Goal: Contribute content: Contribute content

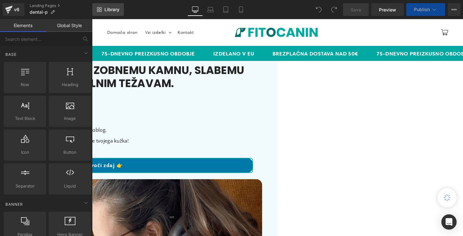
click at [124, 7] on link "Library" at bounding box center [108, 9] width 32 height 13
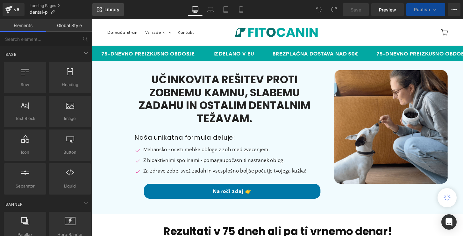
click at [106, 11] on span "Library" at bounding box center [111, 10] width 15 height 6
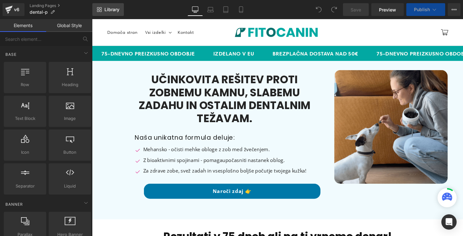
click at [112, 11] on span "Library" at bounding box center [111, 10] width 15 height 6
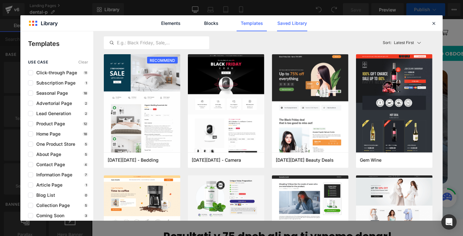
click at [296, 23] on link "Saved Library" at bounding box center [292, 23] width 30 height 16
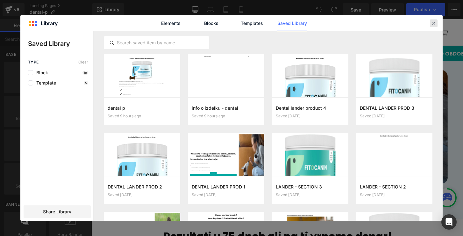
click at [434, 26] on icon at bounding box center [434, 23] width 6 height 6
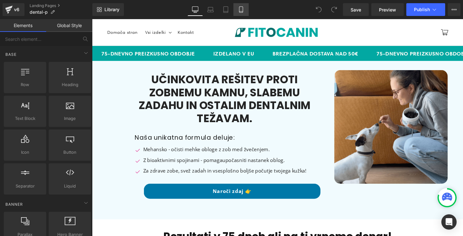
click at [240, 11] on icon at bounding box center [241, 9] width 6 height 6
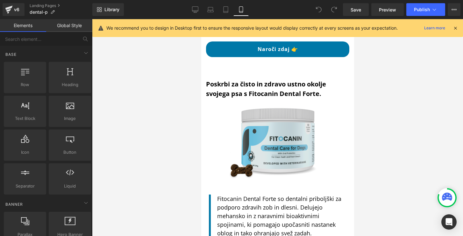
scroll to position [790, 0]
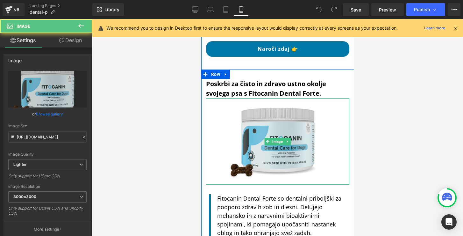
click at [258, 128] on img at bounding box center [278, 141] width 108 height 86
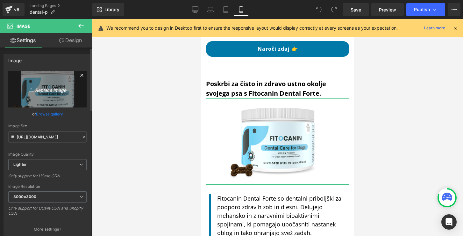
click at [52, 95] on link "Replace Image" at bounding box center [47, 89] width 78 height 37
type input "C:\fakepath\dental forte mobile second.png"
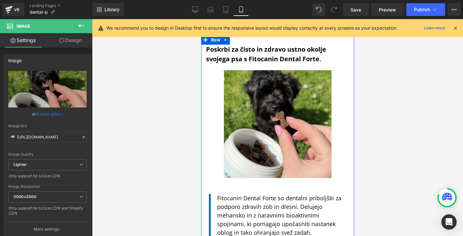
scroll to position [823, 0]
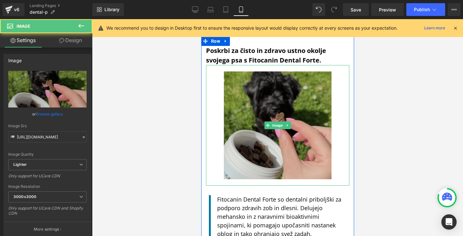
click at [241, 112] on img at bounding box center [278, 125] width 108 height 120
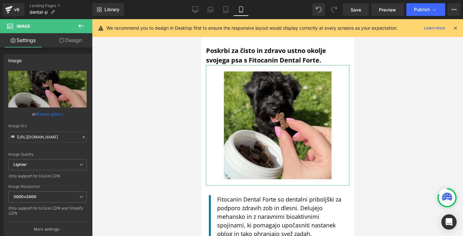
click at [58, 44] on link "Design" at bounding box center [70, 40] width 46 height 14
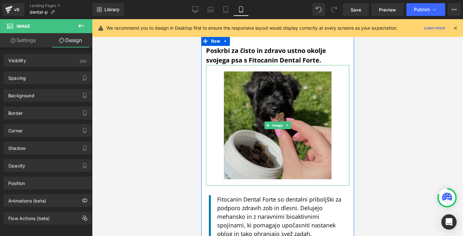
click at [242, 93] on img at bounding box center [278, 125] width 108 height 120
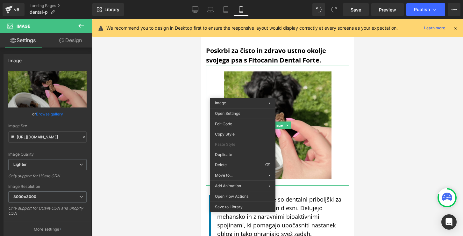
click at [62, 42] on icon at bounding box center [61, 40] width 5 height 5
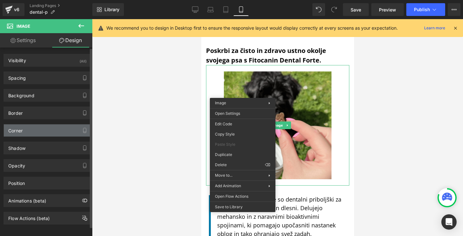
click at [41, 135] on div "Corner" at bounding box center [47, 130] width 87 height 12
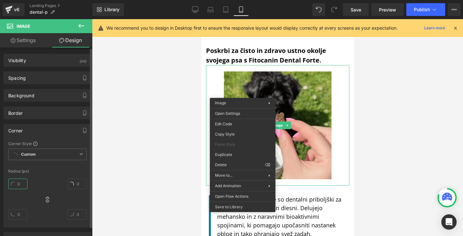
click at [20, 182] on input "text" at bounding box center [17, 183] width 19 height 11
click at [16, 183] on input "text" at bounding box center [17, 183] width 19 height 11
type input "10"
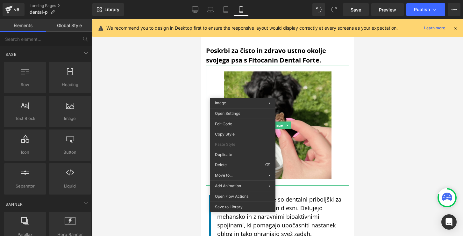
click at [149, 170] on div at bounding box center [277, 127] width 371 height 217
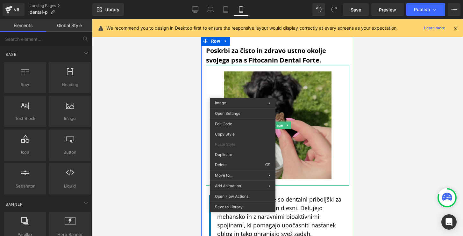
click at [232, 78] on img at bounding box center [278, 125] width 108 height 120
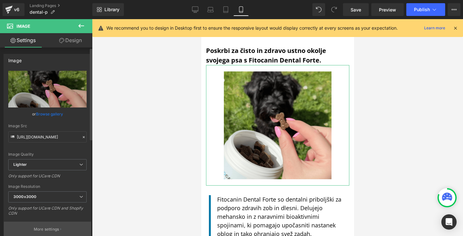
click at [53, 230] on p "More settings" at bounding box center [46, 229] width 25 height 6
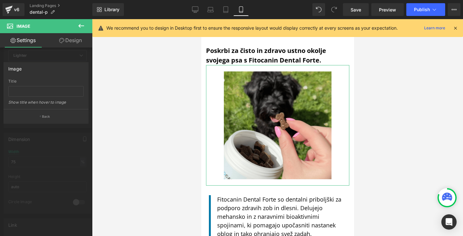
scroll to position [117, 0]
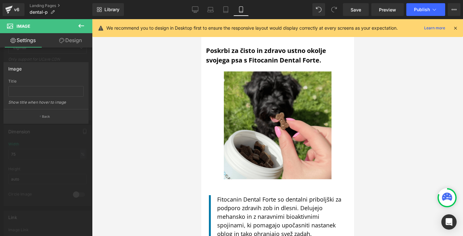
click at [128, 158] on div at bounding box center [277, 127] width 371 height 217
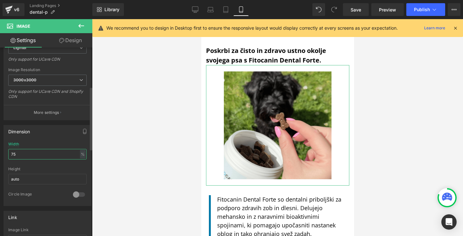
click at [35, 156] on input "75" at bounding box center [47, 154] width 78 height 11
type input "7"
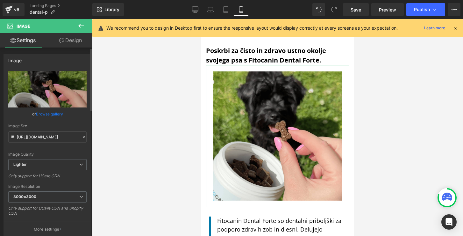
scroll to position [0, 0]
type input "90"
click at [70, 41] on link "Design" at bounding box center [70, 40] width 46 height 14
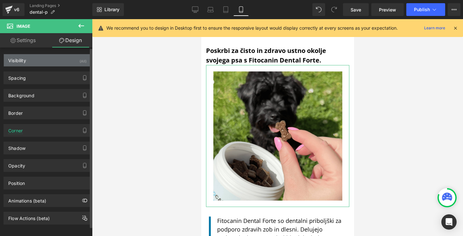
click at [66, 60] on div "Visibility (All)" at bounding box center [47, 60] width 87 height 12
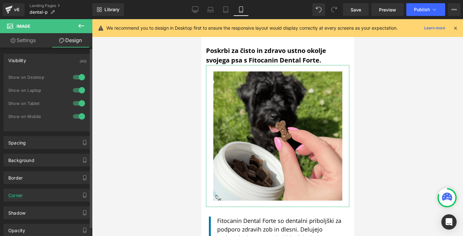
click at [76, 88] on div at bounding box center [78, 90] width 15 height 10
click at [77, 82] on div "Show on Desktop" at bounding box center [47, 80] width 78 height 13
click at [78, 76] on div at bounding box center [78, 77] width 15 height 10
click at [28, 40] on link "Settings" at bounding box center [23, 40] width 46 height 14
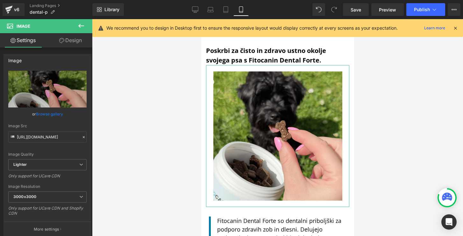
click at [58, 44] on link "Design" at bounding box center [70, 40] width 46 height 14
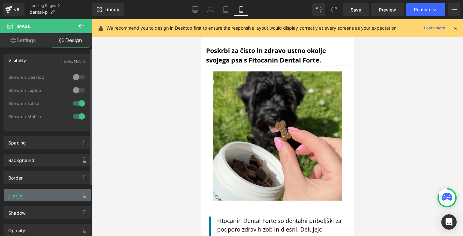
click at [40, 196] on div "Corner" at bounding box center [47, 195] width 87 height 12
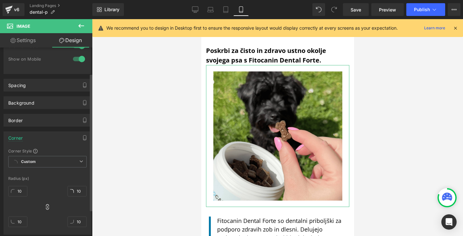
scroll to position [58, 0]
click at [16, 191] on input "10" at bounding box center [17, 190] width 19 height 11
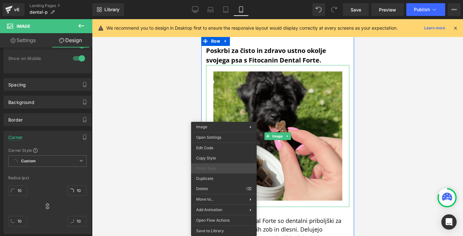
click at [208, 169] on span "Paste Style" at bounding box center [223, 168] width 55 height 6
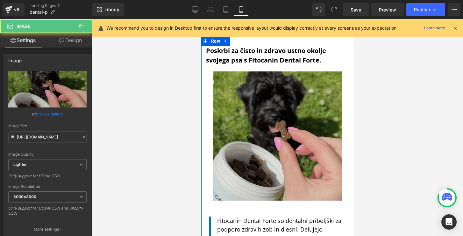
click at [226, 72] on img at bounding box center [277, 136] width 129 height 142
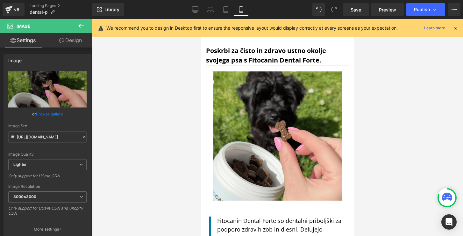
click at [58, 41] on link "Design" at bounding box center [70, 40] width 46 height 14
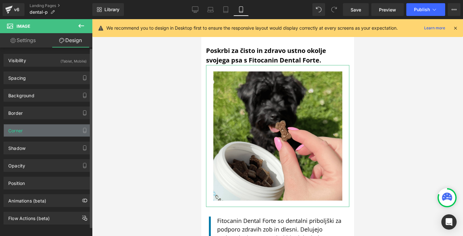
click at [63, 133] on div "Corner" at bounding box center [47, 130] width 87 height 12
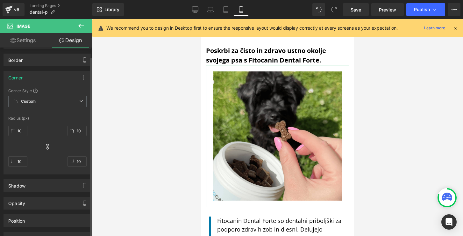
scroll to position [53, 0]
click at [47, 146] on icon at bounding box center [47, 146] width 6 height 6
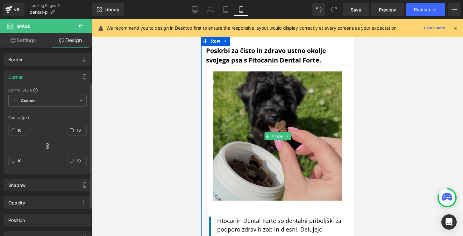
click at [244, 134] on img at bounding box center [277, 136] width 129 height 142
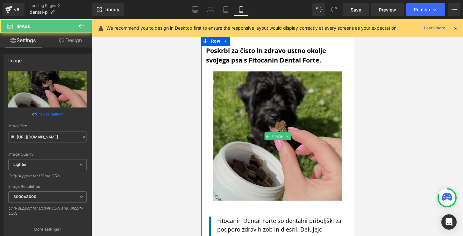
click at [244, 134] on img at bounding box center [277, 136] width 129 height 142
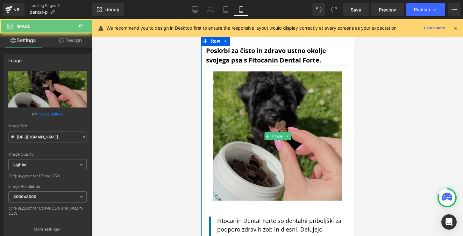
click at [241, 129] on img at bounding box center [277, 136] width 129 height 142
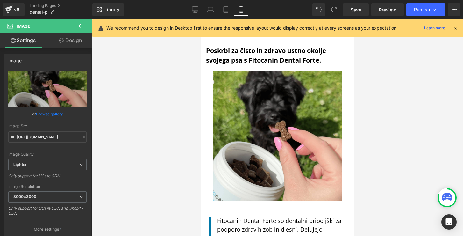
click at [185, 125] on div at bounding box center [277, 127] width 371 height 217
click at [194, 84] on div at bounding box center [277, 127] width 371 height 217
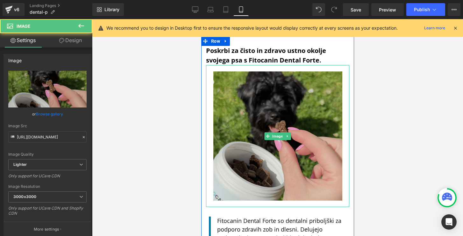
click at [217, 85] on img at bounding box center [277, 136] width 129 height 142
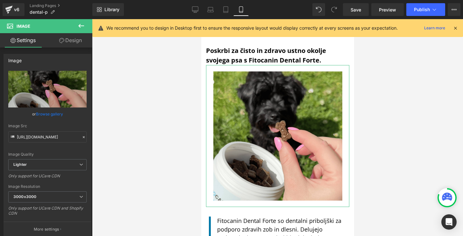
click at [60, 43] on icon at bounding box center [61, 40] width 5 height 5
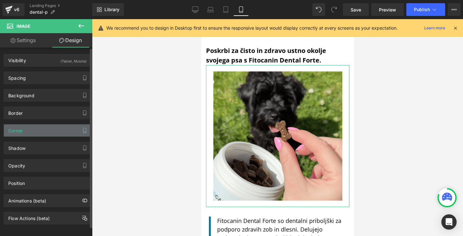
click at [60, 127] on div "Corner" at bounding box center [47, 130] width 87 height 12
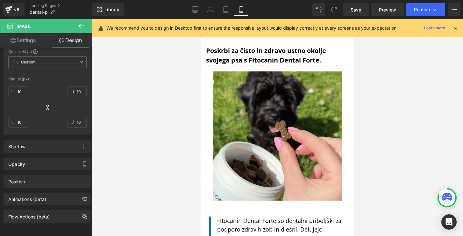
scroll to position [97, 0]
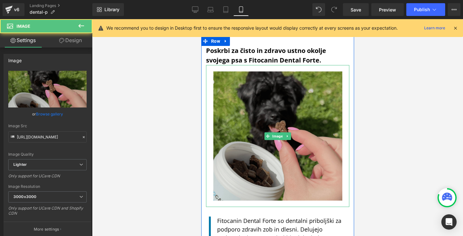
click at [224, 154] on img at bounding box center [277, 136] width 129 height 142
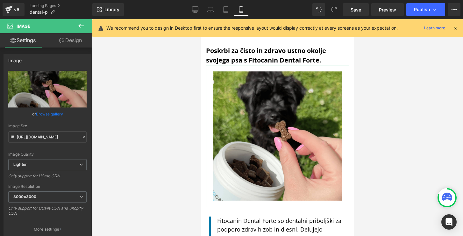
click at [61, 46] on link "Design" at bounding box center [70, 40] width 46 height 14
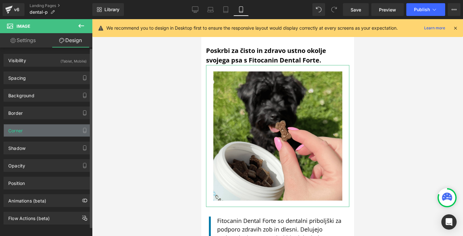
click at [44, 131] on div "Corner" at bounding box center [47, 130] width 87 height 12
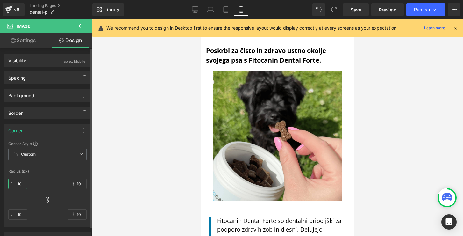
click at [24, 186] on input "10" at bounding box center [17, 183] width 19 height 11
type input "1"
type input "2"
type input "10"
click at [76, 155] on span "Custom Setup Global Style" at bounding box center [47, 153] width 78 height 11
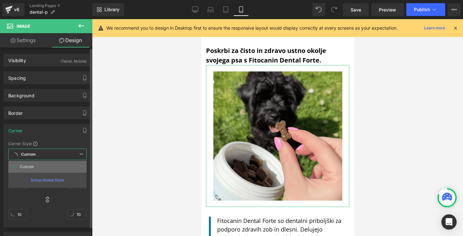
click at [69, 168] on li "Custom" at bounding box center [47, 166] width 78 height 11
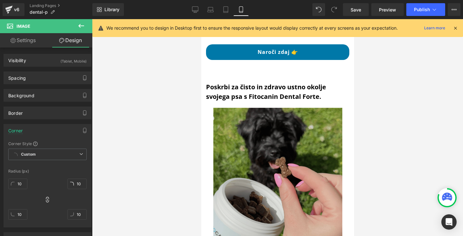
scroll to position [787, 0]
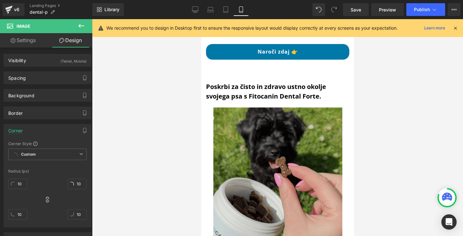
click at [217, 110] on img at bounding box center [277, 172] width 129 height 142
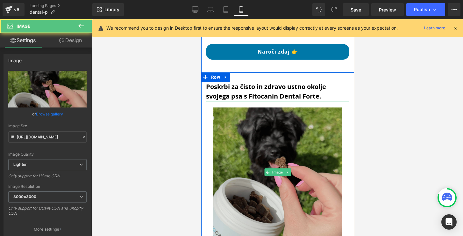
click at [217, 110] on img at bounding box center [277, 172] width 129 height 142
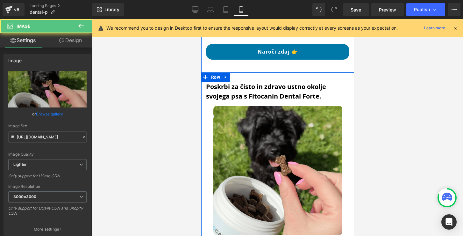
drag, startPoint x: 407, startPoint y: 177, endPoint x: 206, endPoint y: 158, distance: 201.8
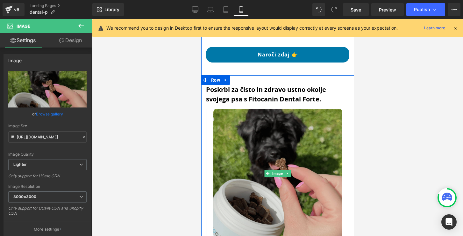
scroll to position [781, 0]
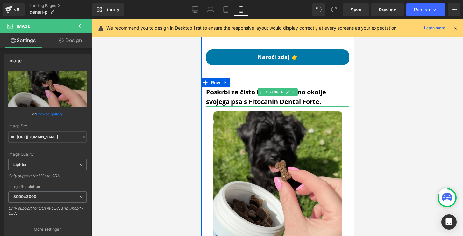
click at [253, 88] on b "Poskrbi za čisto in zdravo ustno okolje svojega psa s Fitocanin Dental Forte." at bounding box center [266, 97] width 120 height 18
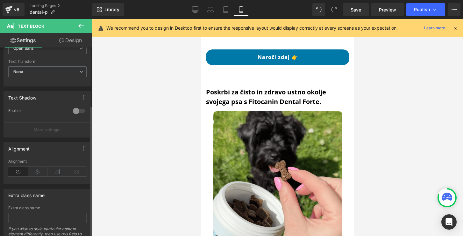
scroll to position [183, 0]
click at [34, 169] on icon at bounding box center [38, 170] width 20 height 10
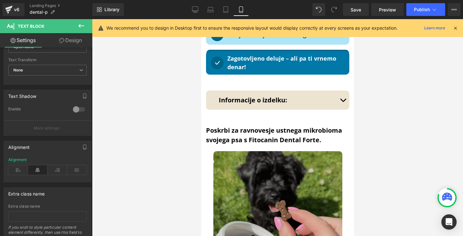
scroll to position [1234, 0]
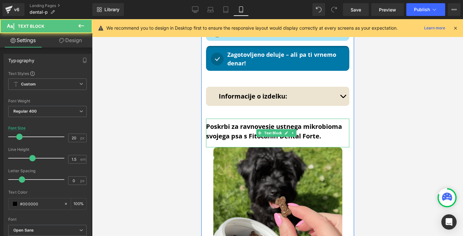
click at [227, 122] on b "Poskrbi za ravnovesje ustnega mikrobioma svojega psa s Fitocanin Dental Forte." at bounding box center [274, 131] width 136 height 18
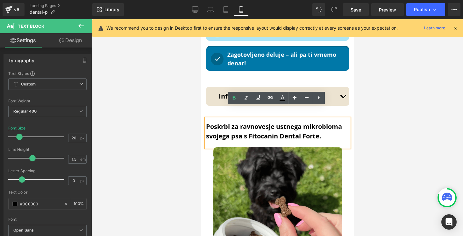
click at [191, 112] on div at bounding box center [277, 127] width 371 height 217
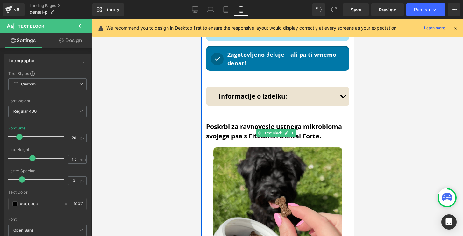
click at [251, 122] on b "Poskrbi za ravnovesje ustnega mikrobioma svojega psa s Fitocanin Dental Forte." at bounding box center [274, 131] width 136 height 18
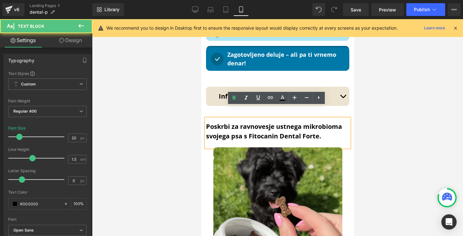
click at [317, 122] on b "Poskrbi za ravnovesje ustnega mikrobioma svojega psa s Fitocanin Dental Forte." at bounding box center [274, 131] width 136 height 18
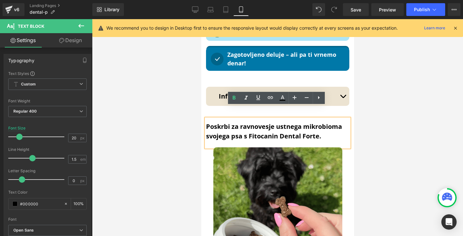
click at [280, 123] on b "Poskrbi za ravnovesje ustnega mikrobioma svojega psa s Fitocanin Dental Forte." at bounding box center [274, 131] width 136 height 18
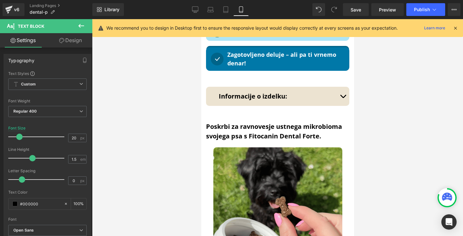
click at [190, 131] on div at bounding box center [277, 127] width 371 height 217
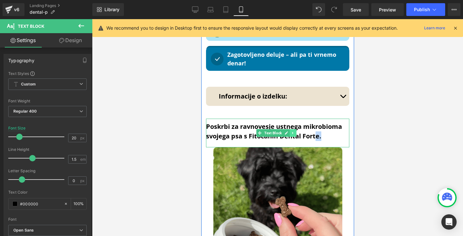
click at [292, 129] on ul "Text Block" at bounding box center [276, 133] width 40 height 8
click at [292, 131] on icon at bounding box center [293, 133] width 4 height 4
click at [296, 129] on link at bounding box center [296, 133] width 7 height 8
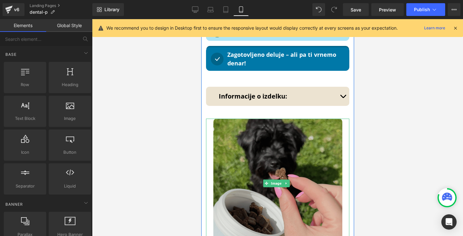
click at [282, 119] on img at bounding box center [277, 182] width 129 height 129
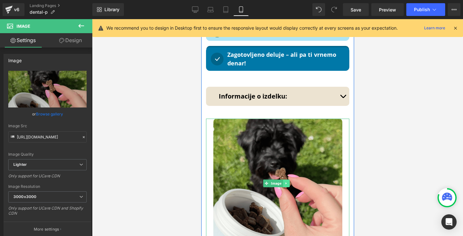
click at [287, 181] on icon at bounding box center [286, 183] width 4 height 4
click at [289, 181] on icon at bounding box center [290, 183] width 4 height 4
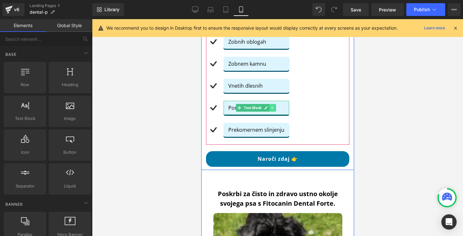
scroll to position [692, 0]
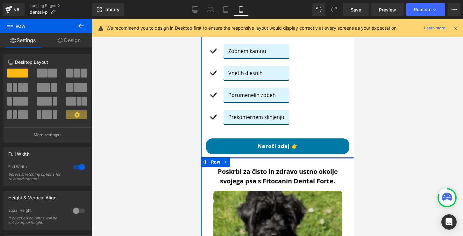
drag, startPoint x: 258, startPoint y: 152, endPoint x: 258, endPoint y: 141, distance: 11.1
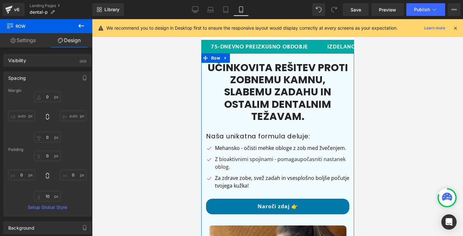
scroll to position [0, 0]
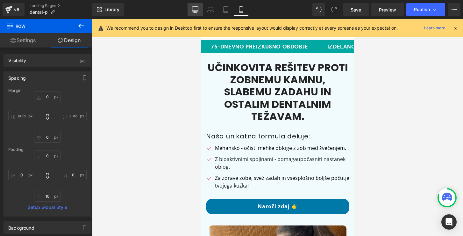
click at [190, 11] on link "Desktop" at bounding box center [195, 9] width 15 height 13
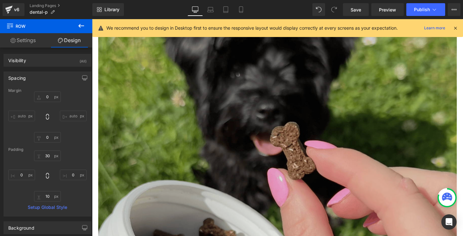
scroll to position [591, 0]
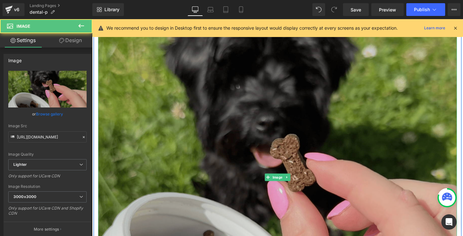
click at [157, 81] on img at bounding box center [284, 183] width 373 height 373
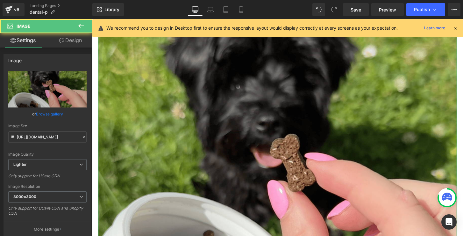
click at [77, 40] on link "Design" at bounding box center [70, 40] width 46 height 14
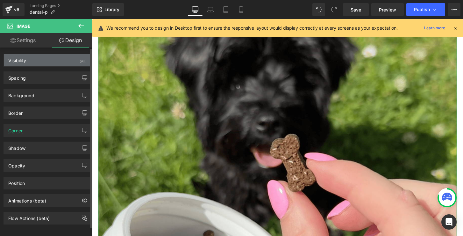
click at [72, 60] on div "Visibility (All)" at bounding box center [47, 60] width 87 height 12
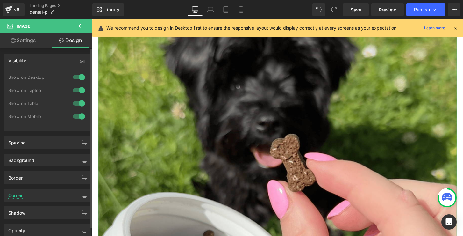
click at [78, 103] on div at bounding box center [78, 103] width 15 height 10
click at [76, 115] on div at bounding box center [78, 116] width 15 height 10
click at [74, 103] on div at bounding box center [78, 103] width 15 height 10
click at [76, 89] on div at bounding box center [78, 90] width 15 height 10
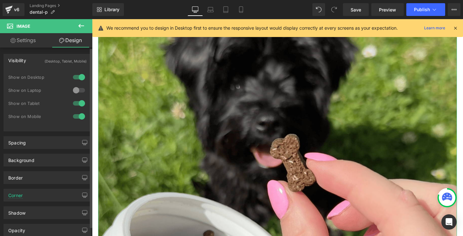
click at [77, 75] on div at bounding box center [78, 77] width 15 height 10
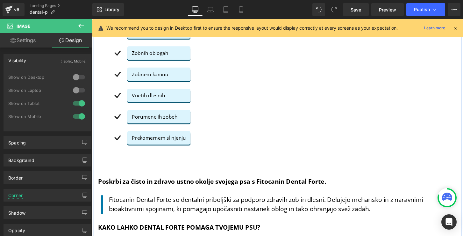
scroll to position [455, 0]
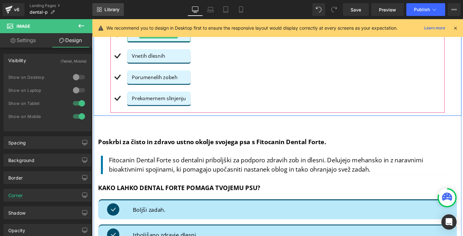
click at [112, 10] on span "Library" at bounding box center [111, 10] width 15 height 6
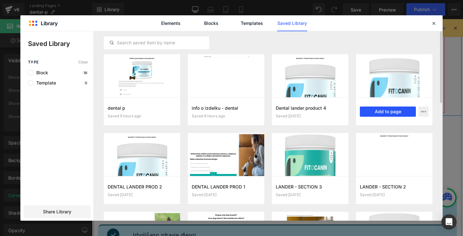
click at [387, 112] on button "Add to page" at bounding box center [388, 111] width 56 height 10
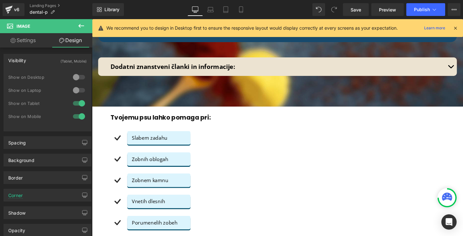
scroll to position [3626, 0]
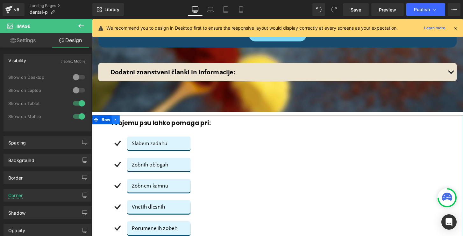
click at [116, 122] on icon at bounding box center [116, 123] width 1 height 3
click at [129, 118] on link at bounding box center [133, 123] width 8 height 10
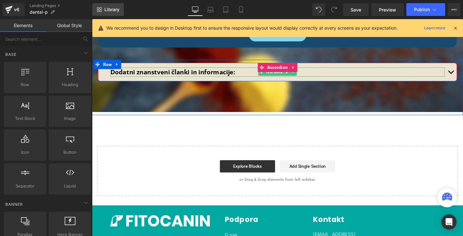
click at [111, 10] on span "Library" at bounding box center [111, 10] width 15 height 6
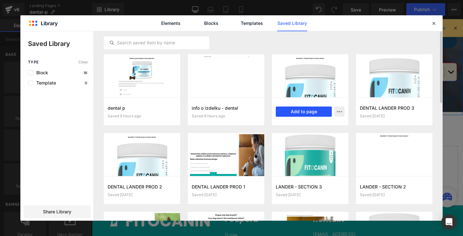
click at [298, 111] on button "Add to page" at bounding box center [304, 111] width 56 height 10
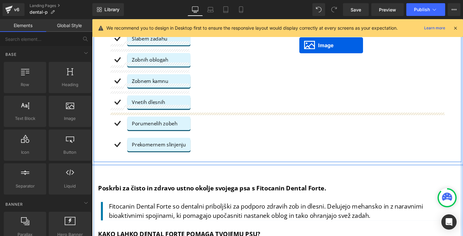
scroll to position [395, 0]
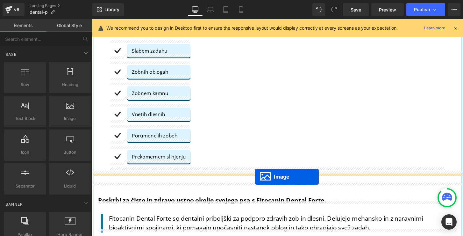
drag, startPoint x: 282, startPoint y: 105, endPoint x: 261, endPoint y: 182, distance: 80.0
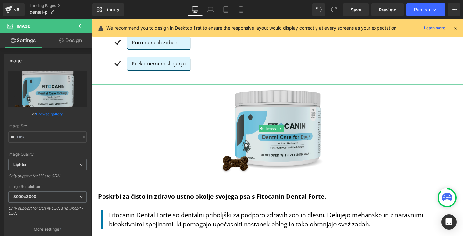
scroll to position [495, 0]
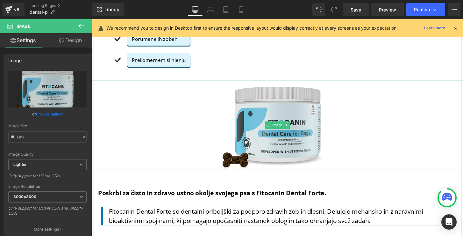
click at [234, 122] on img at bounding box center [284, 129] width 135 height 92
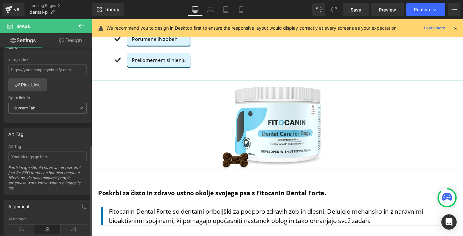
scroll to position [282, 0]
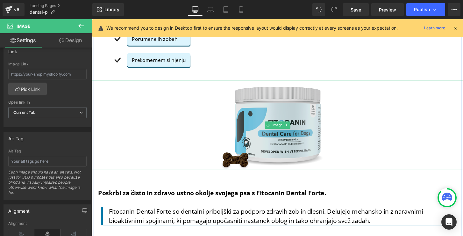
click at [270, 134] on img at bounding box center [284, 129] width 135 height 92
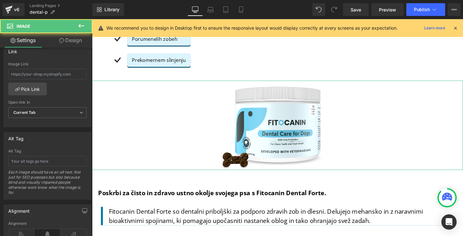
click at [77, 41] on link "Design" at bounding box center [70, 40] width 46 height 14
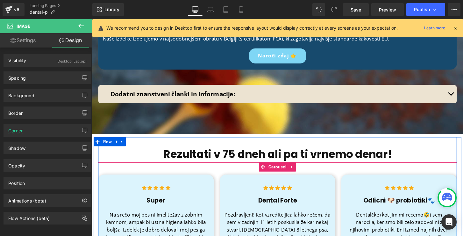
scroll to position [3698, 0]
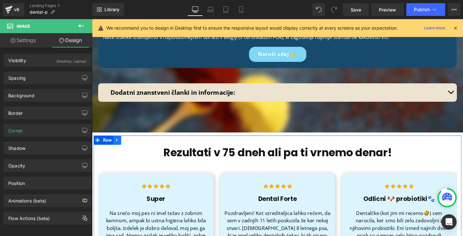
click at [117, 142] on icon at bounding box center [118, 144] width 4 height 5
click at [132, 142] on icon at bounding box center [134, 144] width 4 height 4
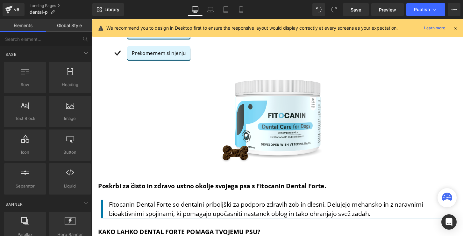
scroll to position [503, 0]
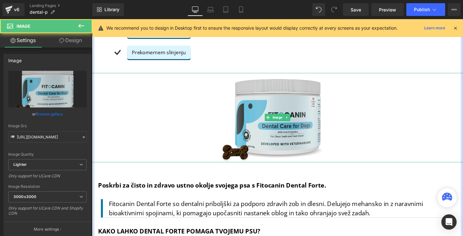
click at [257, 121] on img at bounding box center [284, 121] width 135 height 92
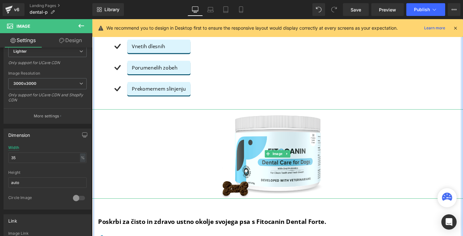
scroll to position [465, 0]
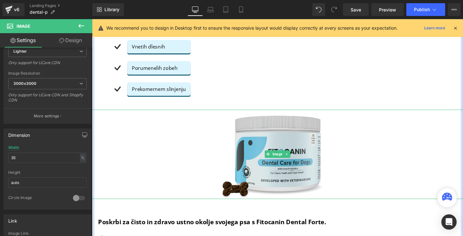
click at [258, 132] on img at bounding box center [284, 159] width 135 height 92
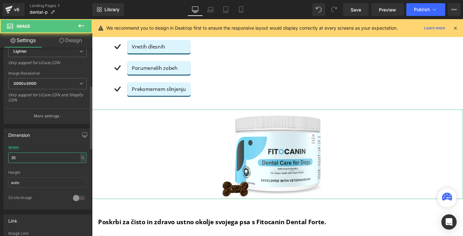
click at [45, 155] on input "35" at bounding box center [47, 157] width 78 height 11
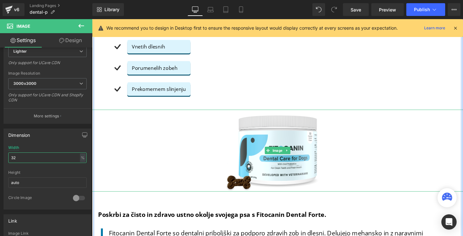
type input "32"
click at [103, 115] on div at bounding box center [284, 155] width 385 height 85
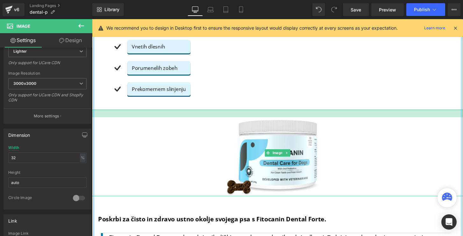
drag, startPoint x: 204, startPoint y: 109, endPoint x: 205, endPoint y: 114, distance: 4.8
click at [205, 114] on div at bounding box center [284, 117] width 385 height 8
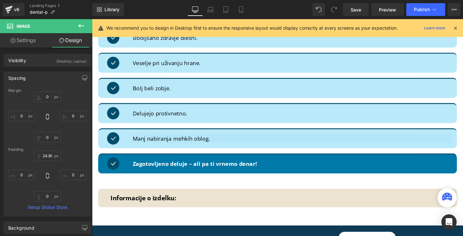
scroll to position [751, 0]
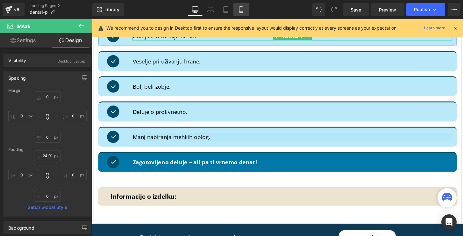
click at [237, 9] on link "Mobile" at bounding box center [240, 9] width 15 height 13
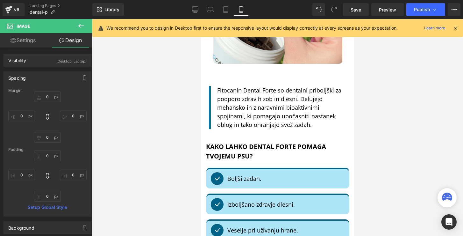
scroll to position [943, 0]
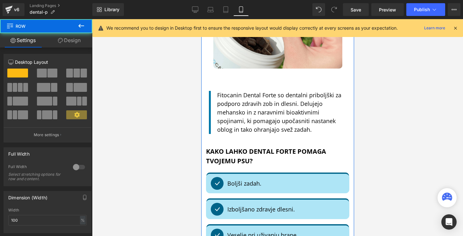
click at [238, 69] on div "Poskrbi za čisto in zdravo ustno okolje svojega psa s Fitocanin Dental Forte. T…" at bounding box center [277, 130] width 153 height 449
click at [244, 69] on div "Poskrbi za čisto in zdravo ustno okolje svojega psa s Fitocanin Dental Forte. T…" at bounding box center [277, 130] width 153 height 449
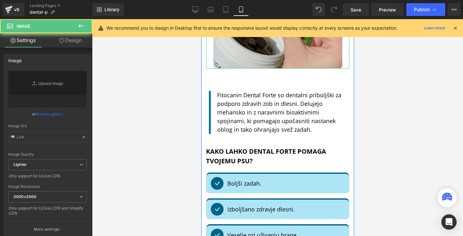
click at [243, 53] on img at bounding box center [277, 4] width 129 height 129
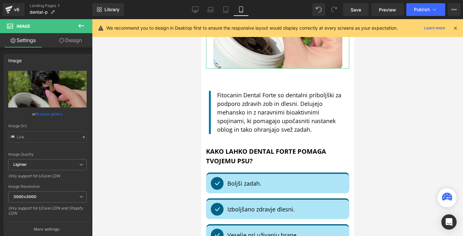
click at [69, 44] on link "Design" at bounding box center [70, 40] width 46 height 14
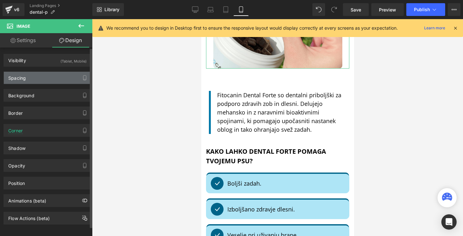
click at [49, 75] on div "Spacing" at bounding box center [47, 78] width 87 height 12
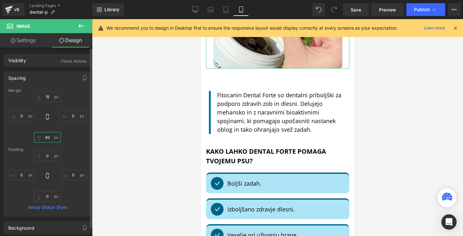
click at [47, 138] on input "40" at bounding box center [47, 137] width 27 height 11
click at [44, 96] on input "15" at bounding box center [47, 96] width 27 height 11
click at [48, 95] on input "15" at bounding box center [47, 96] width 27 height 11
type input "1"
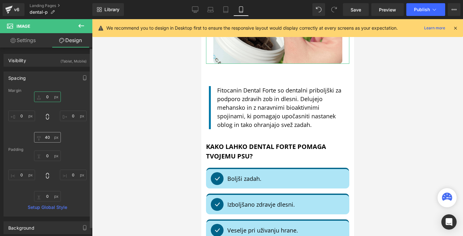
type input "0"
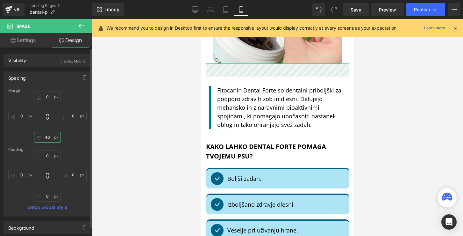
click at [48, 136] on input "40" at bounding box center [47, 137] width 27 height 11
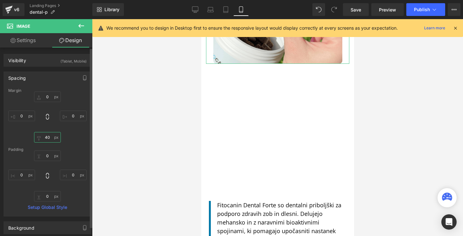
type input "4"
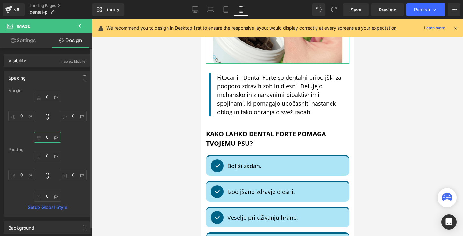
type input "0"
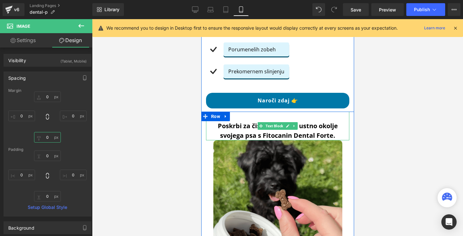
scroll to position [740, 0]
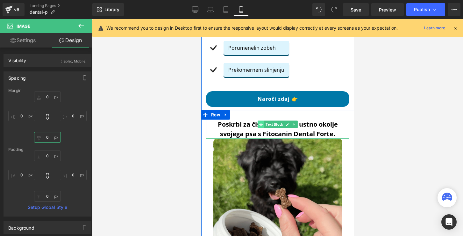
click at [260, 120] on span at bounding box center [260, 124] width 7 height 8
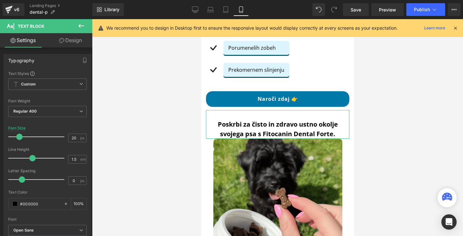
click at [75, 44] on link "Design" at bounding box center [70, 40] width 46 height 14
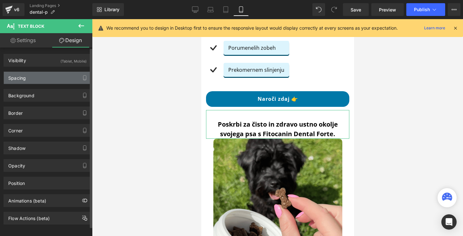
click at [28, 74] on div "Spacing" at bounding box center [47, 78] width 87 height 12
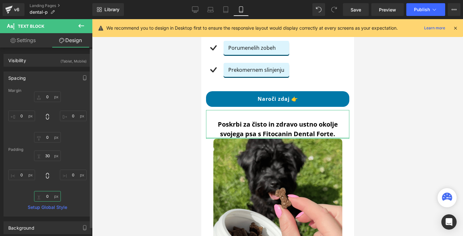
click at [45, 195] on input "0" at bounding box center [47, 196] width 27 height 11
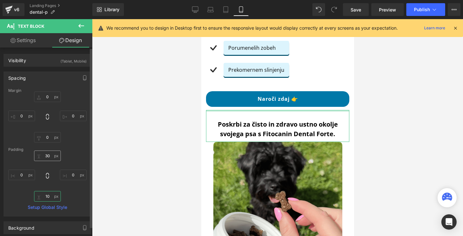
type input "10"
click at [46, 156] on input "30" at bounding box center [47, 155] width 27 height 11
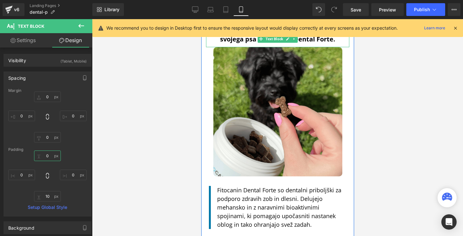
scroll to position [826, 0]
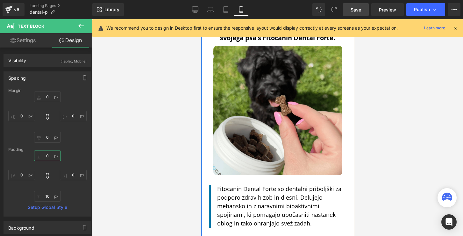
type input "0"
click at [350, 11] on link "Save" at bounding box center [356, 9] width 26 height 13
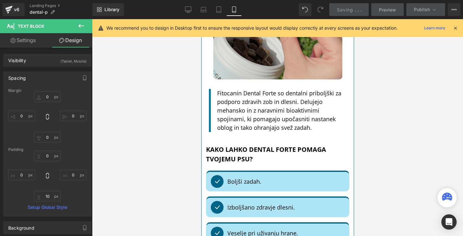
scroll to position [942, 0]
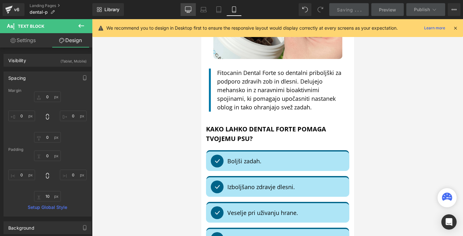
click at [188, 8] on icon at bounding box center [188, 9] width 6 height 6
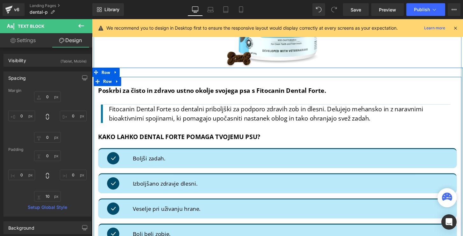
scroll to position [596, 0]
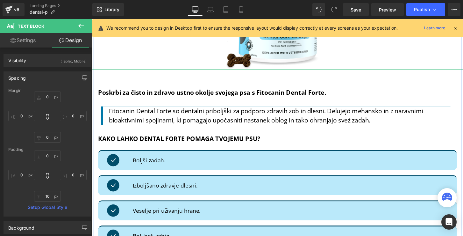
click at [158, 2] on div "Library Desktop Desktop Laptop Tablet Mobile Save Preview Publish Scheduled Vie…" at bounding box center [277, 9] width 371 height 19
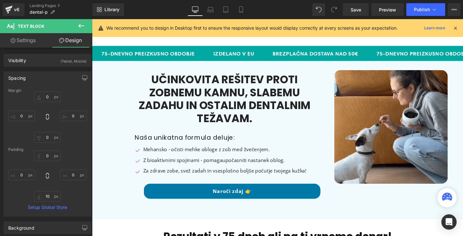
scroll to position [0, 0]
click at [353, 3] on link "Save" at bounding box center [356, 9] width 26 height 13
click at [241, 13] on link "Mobile" at bounding box center [240, 9] width 15 height 13
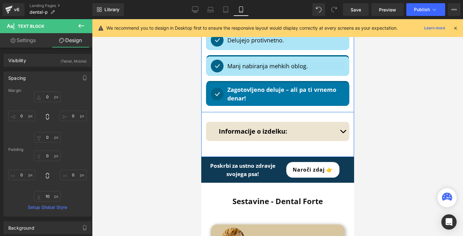
scroll to position [1166, 0]
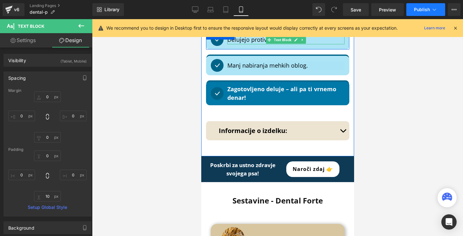
click at [409, 8] on button "Publish" at bounding box center [425, 9] width 39 height 13
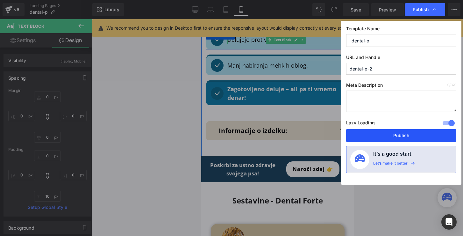
click at [375, 135] on button "Publish" at bounding box center [401, 135] width 110 height 13
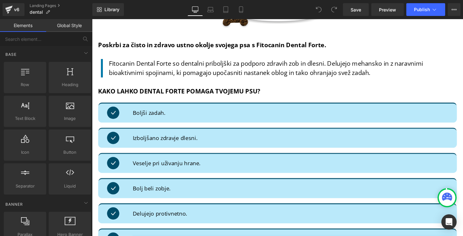
scroll to position [1758, 0]
